Goal: Navigation & Orientation: Go to known website

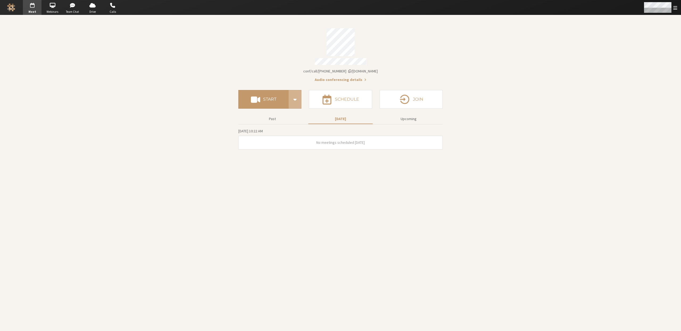
click at [677, 8] on span "Open menu" at bounding box center [675, 7] width 4 height 5
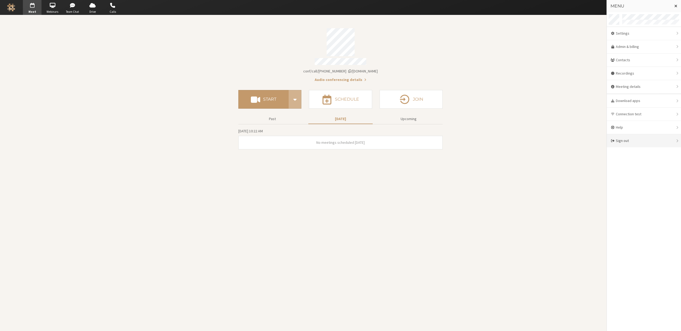
click at [616, 140] on div "Sign out" at bounding box center [644, 140] width 74 height 13
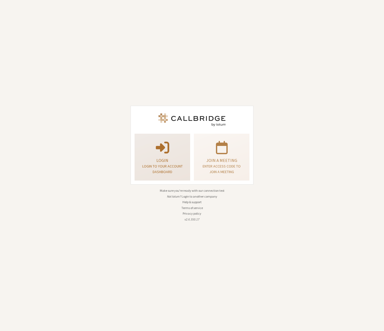
click at [173, 153] on p at bounding box center [162, 146] width 42 height 15
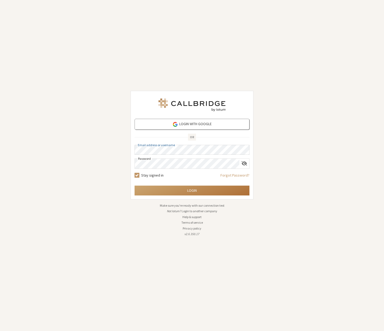
click at [188, 190] on button "Login" at bounding box center [192, 190] width 115 height 10
